Goal: Transaction & Acquisition: Purchase product/service

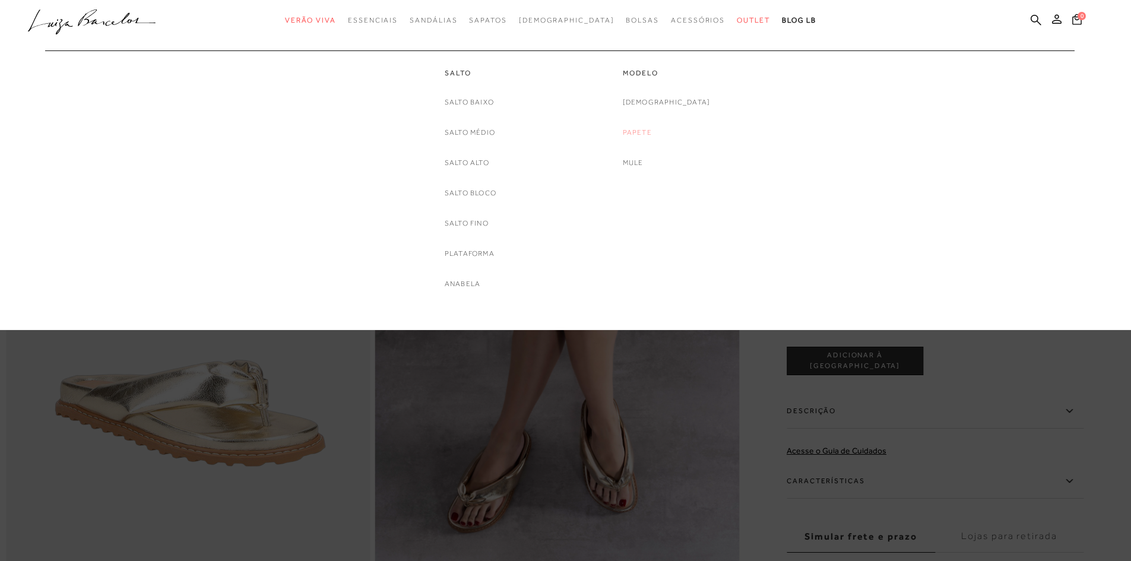
click at [652, 129] on link "Papete" at bounding box center [637, 132] width 29 height 12
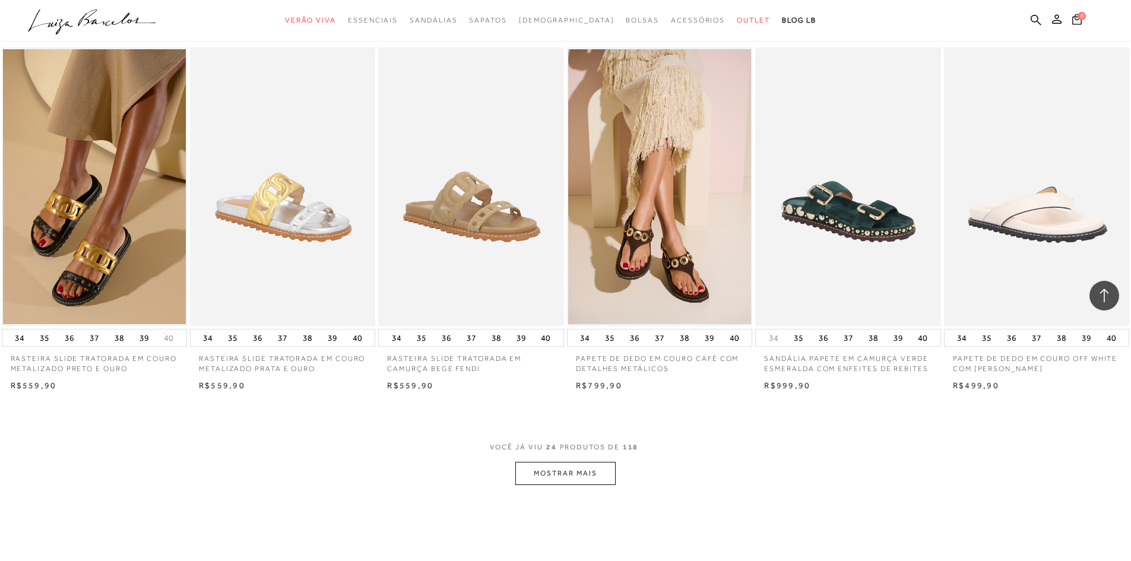
scroll to position [1128, 0]
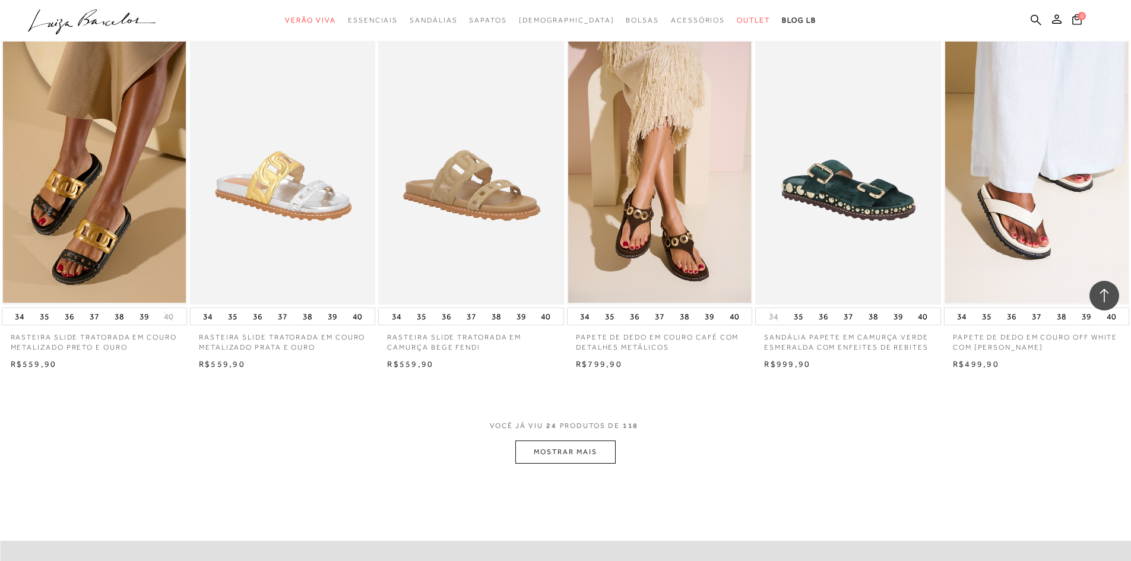
click at [569, 451] on button "MOSTRAR MAIS" at bounding box center [565, 452] width 100 height 23
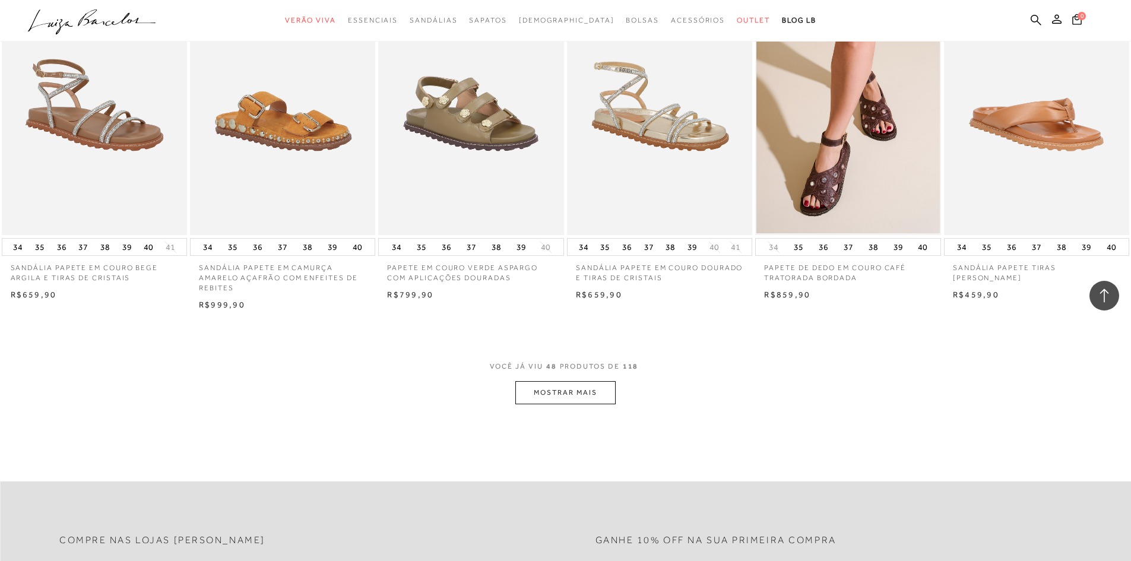
scroll to position [2850, 0]
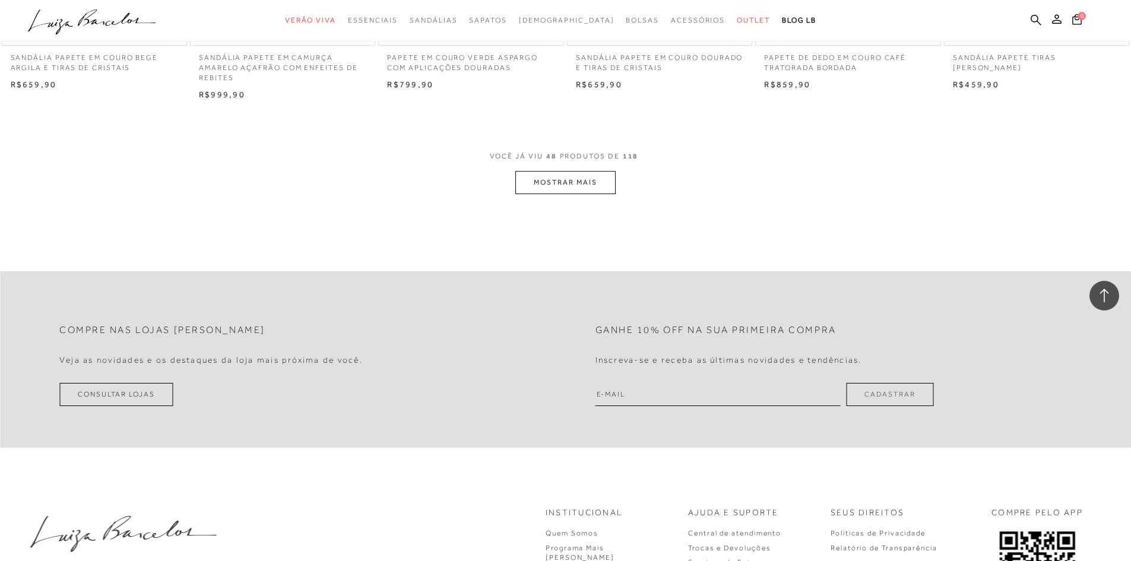
click at [553, 192] on button "MOSTRAR MAIS" at bounding box center [565, 182] width 100 height 23
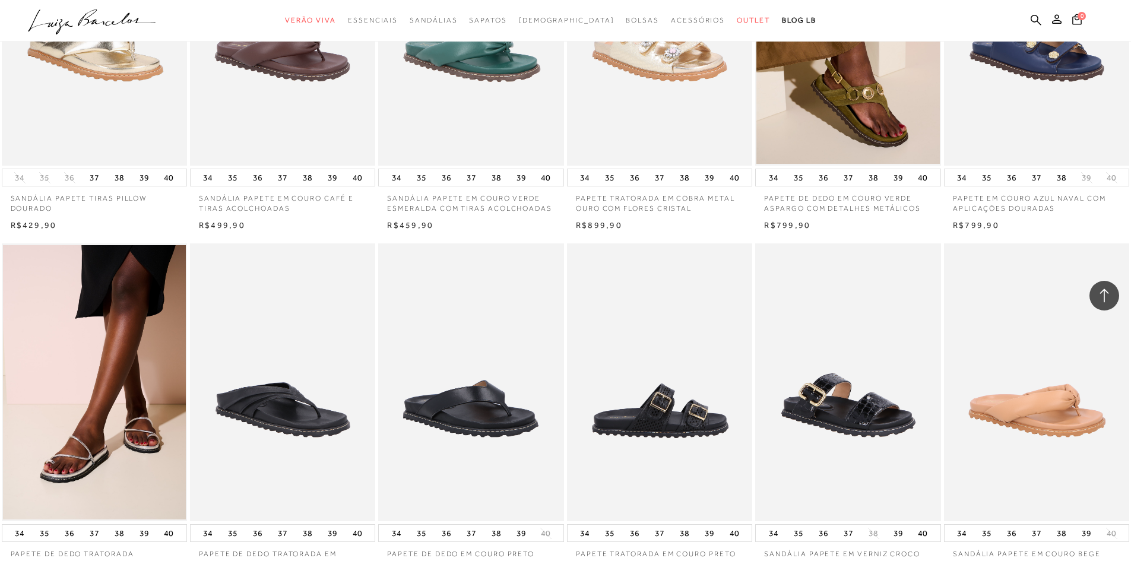
scroll to position [3978, 0]
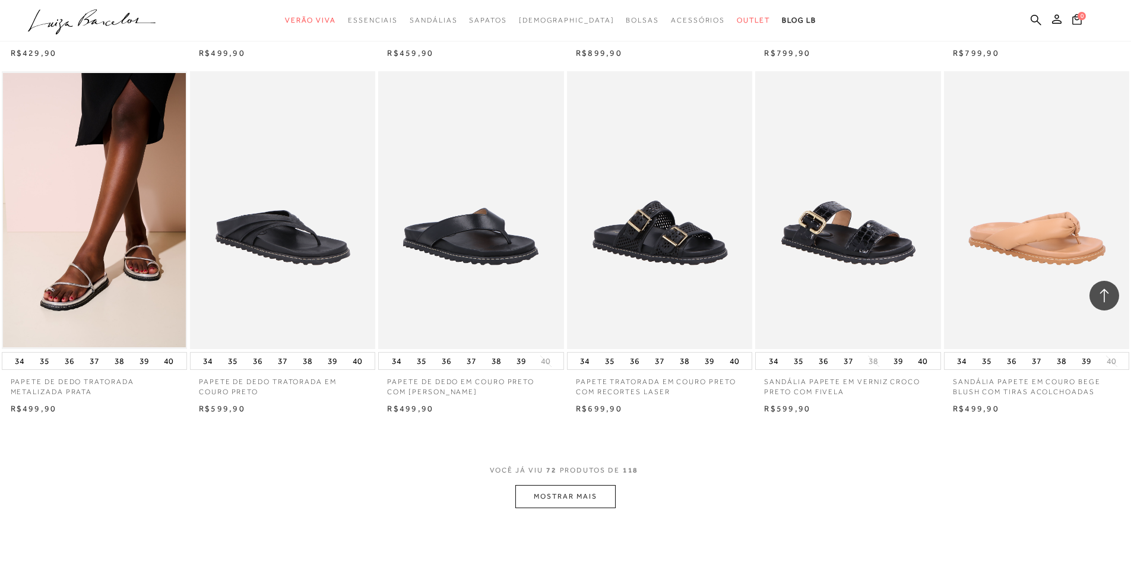
click at [561, 491] on button "MOSTRAR MAIS" at bounding box center [565, 496] width 100 height 23
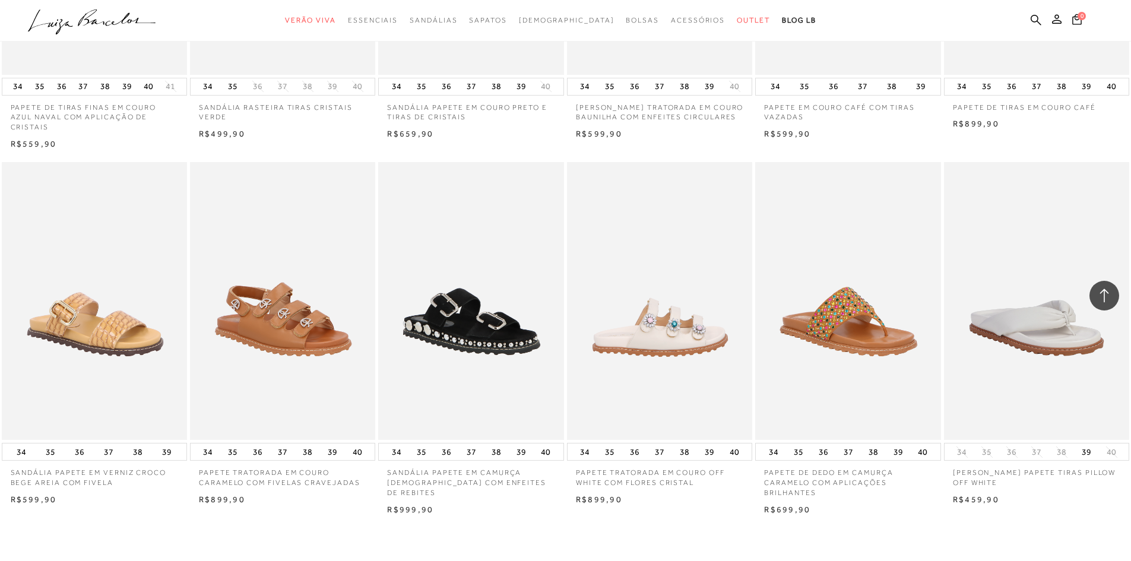
scroll to position [5404, 0]
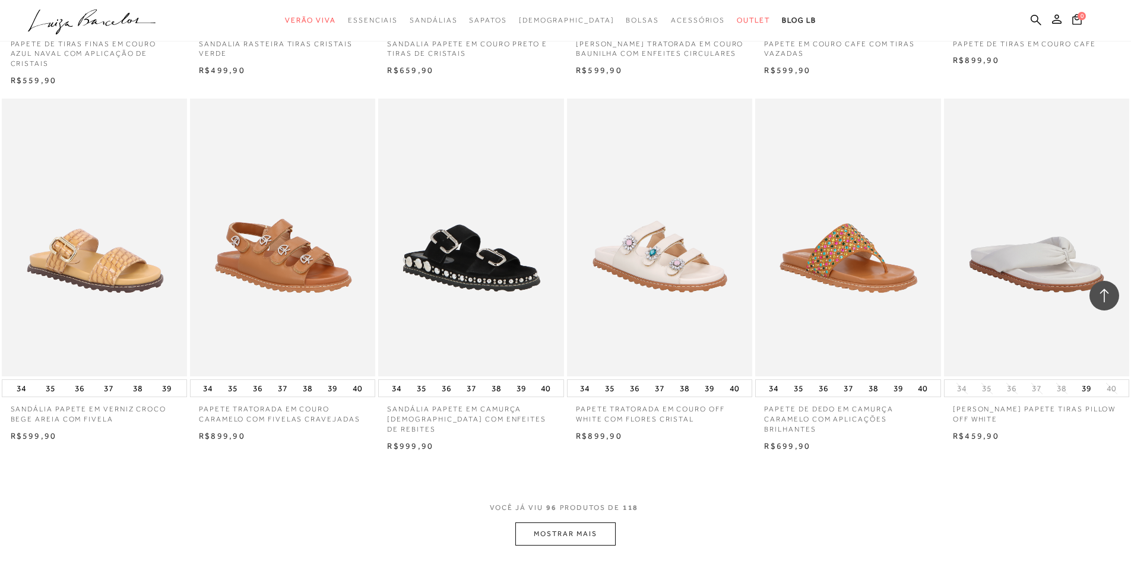
click at [564, 539] on button "MOSTRAR MAIS" at bounding box center [565, 534] width 100 height 23
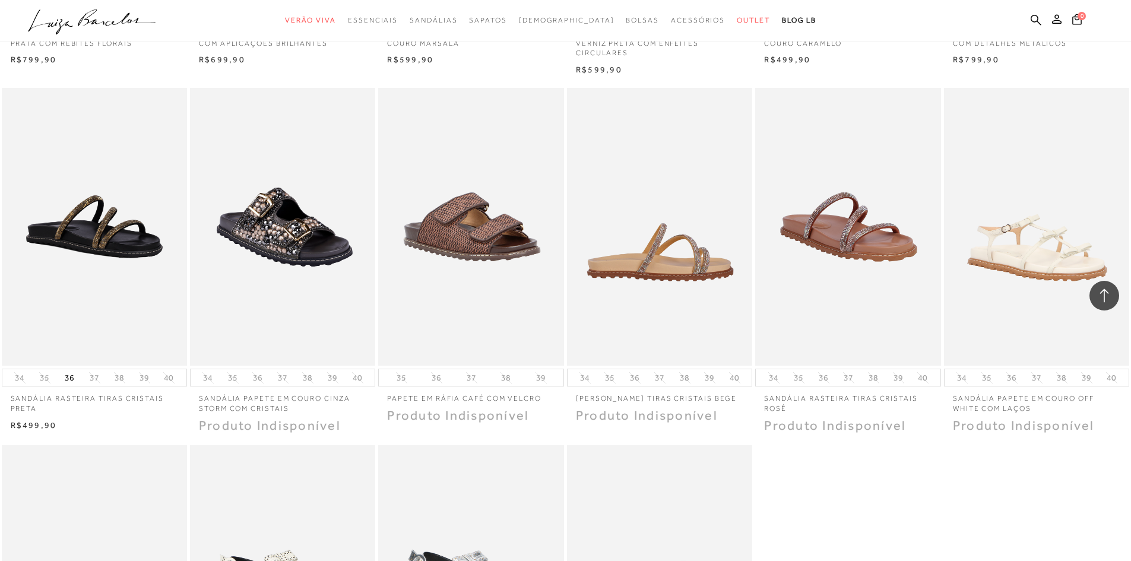
scroll to position [6591, 0]
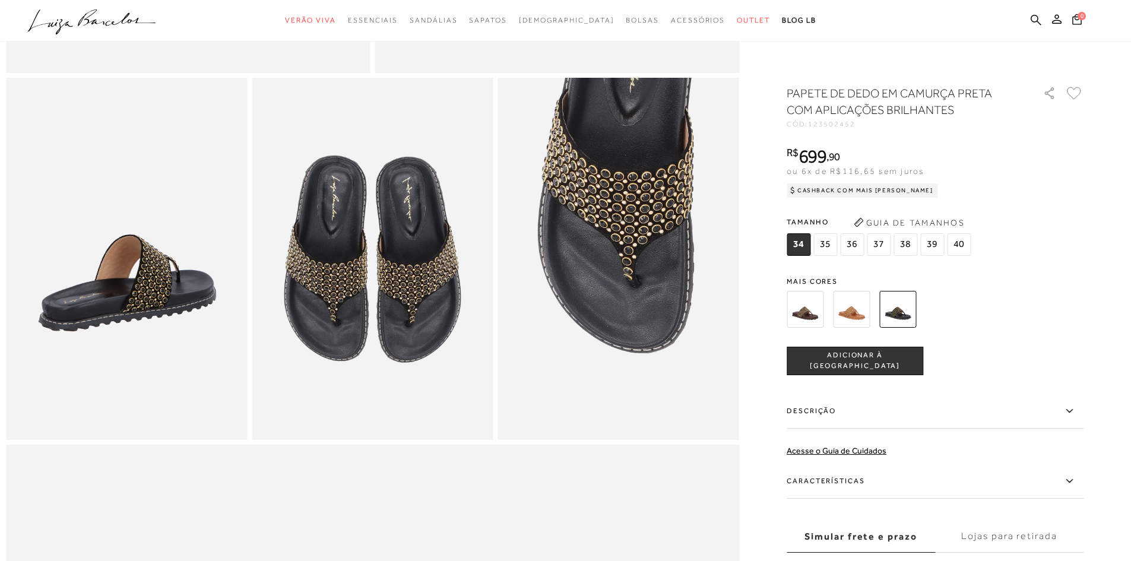
scroll to position [416, 0]
